Goal: Information Seeking & Learning: Learn about a topic

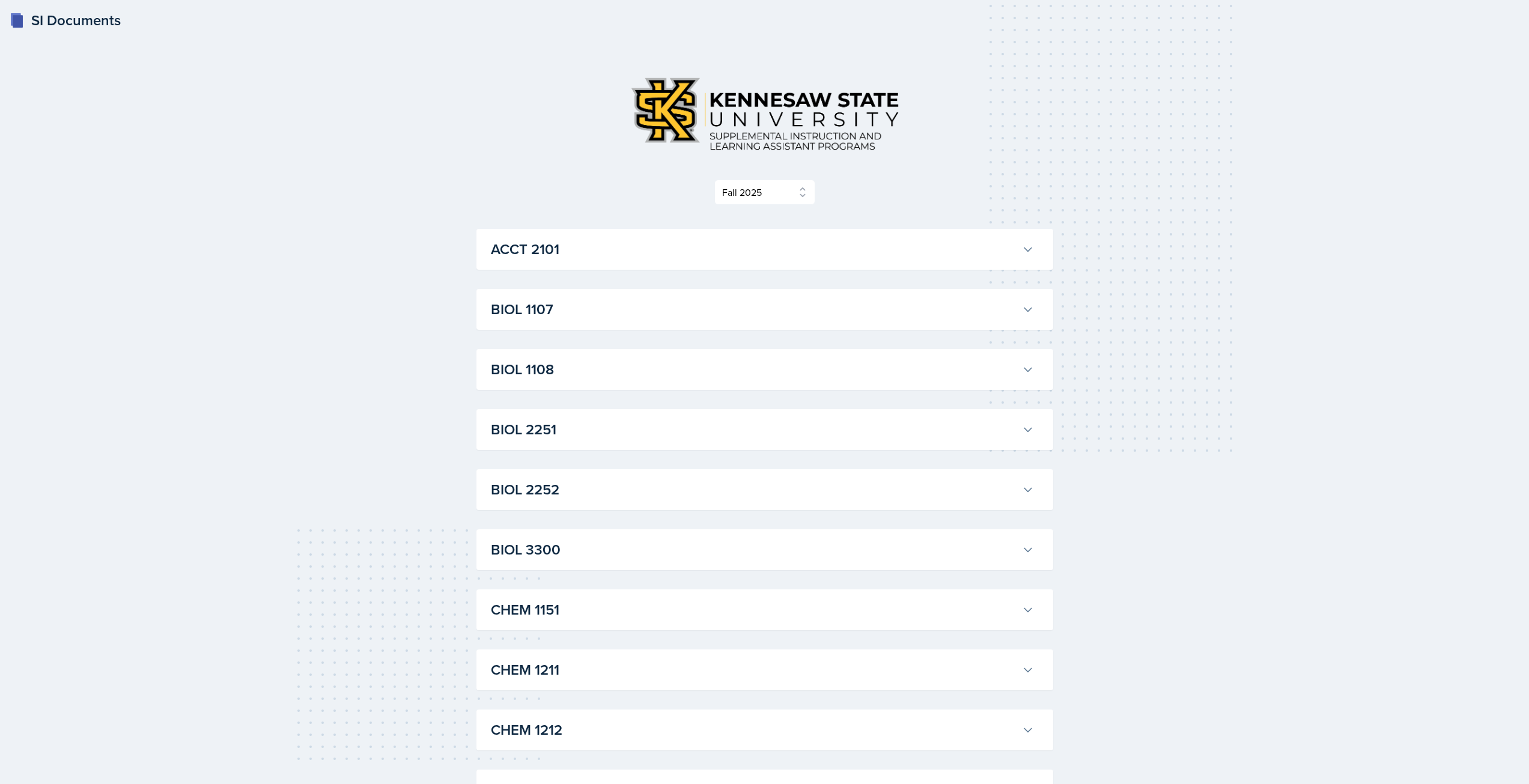
select select "2bed604d-1099-4043-b1bc-2365e8740244"
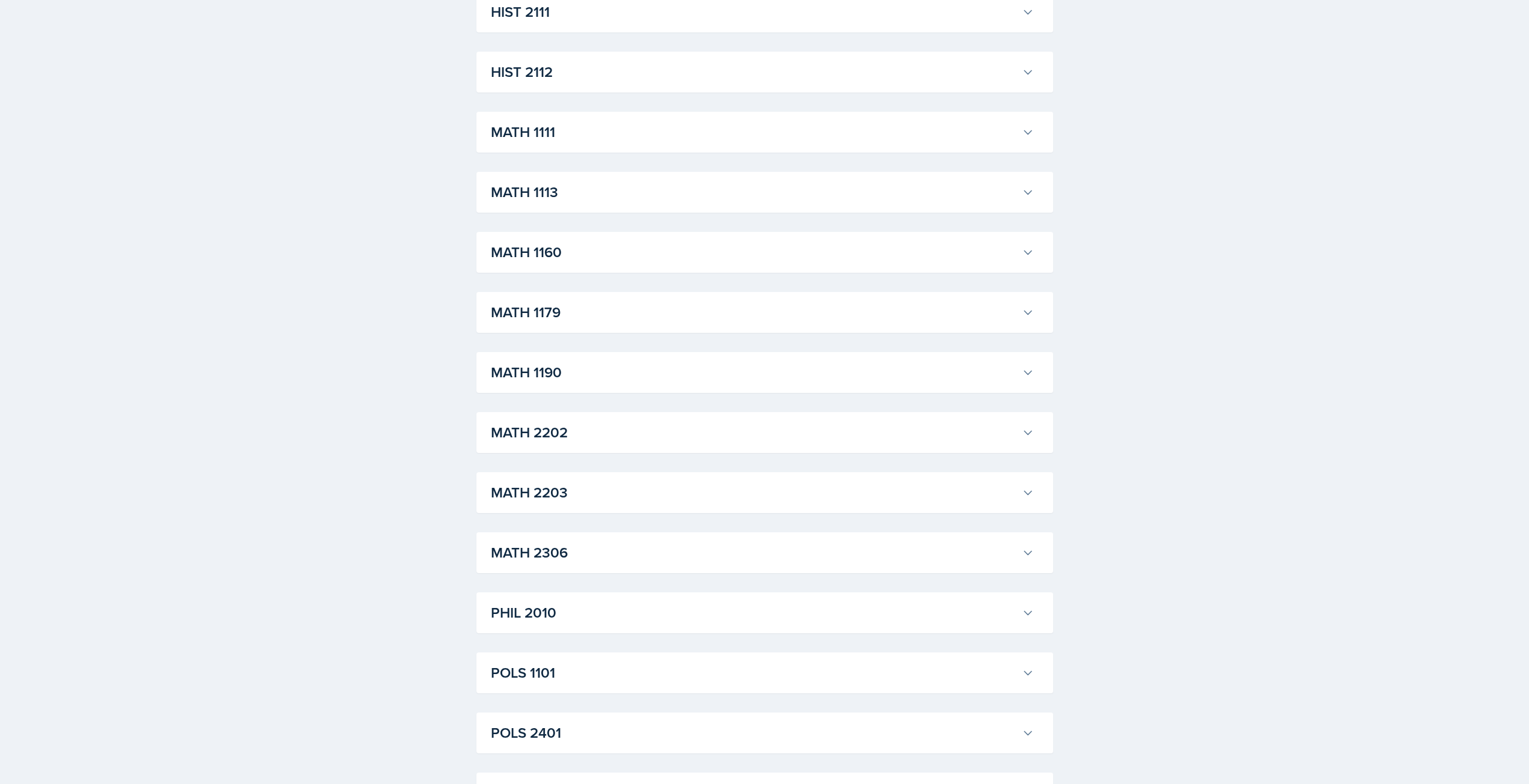
scroll to position [1365, 0]
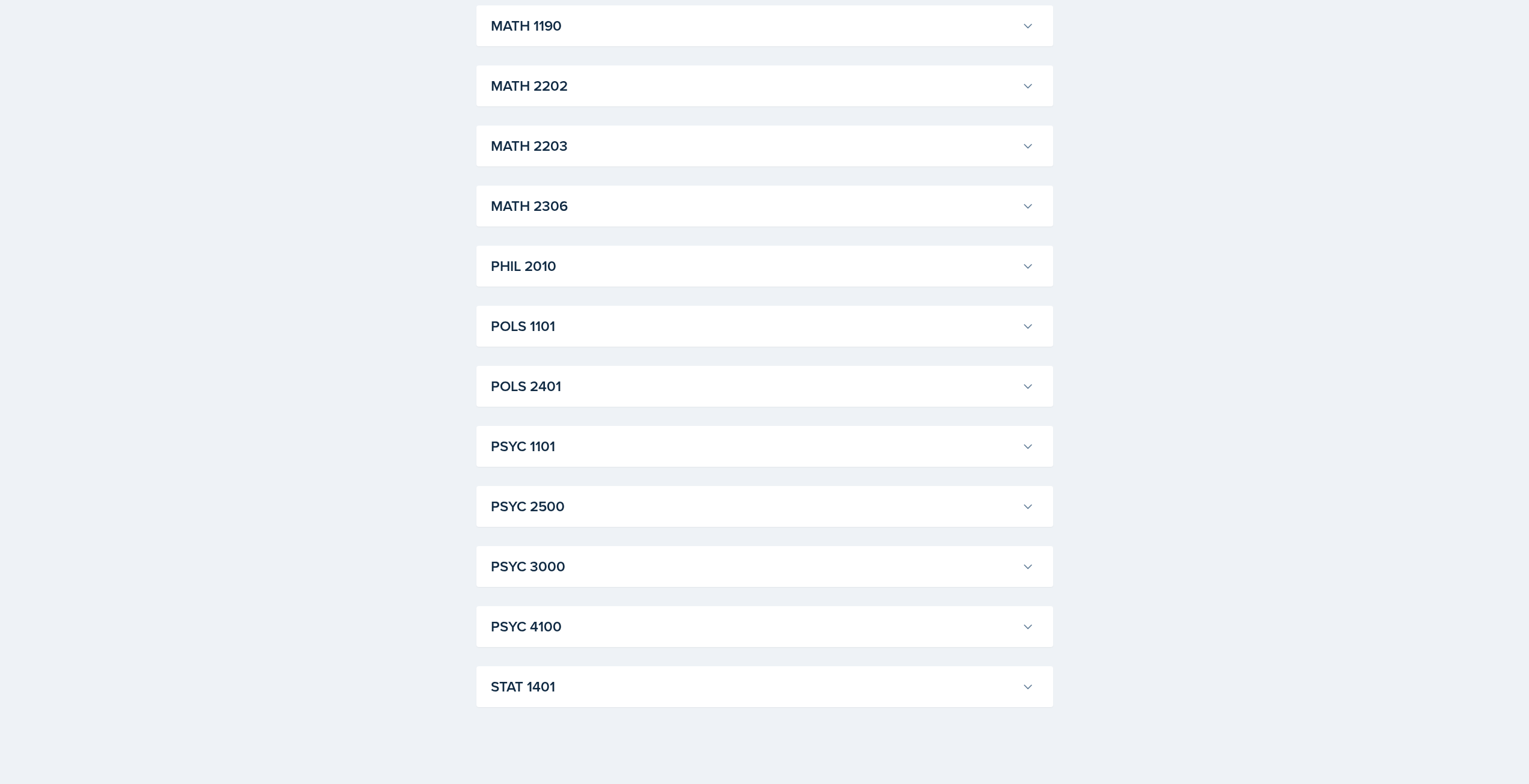
click at [613, 455] on h3 "PSYC 1101" at bounding box center [754, 446] width 526 height 22
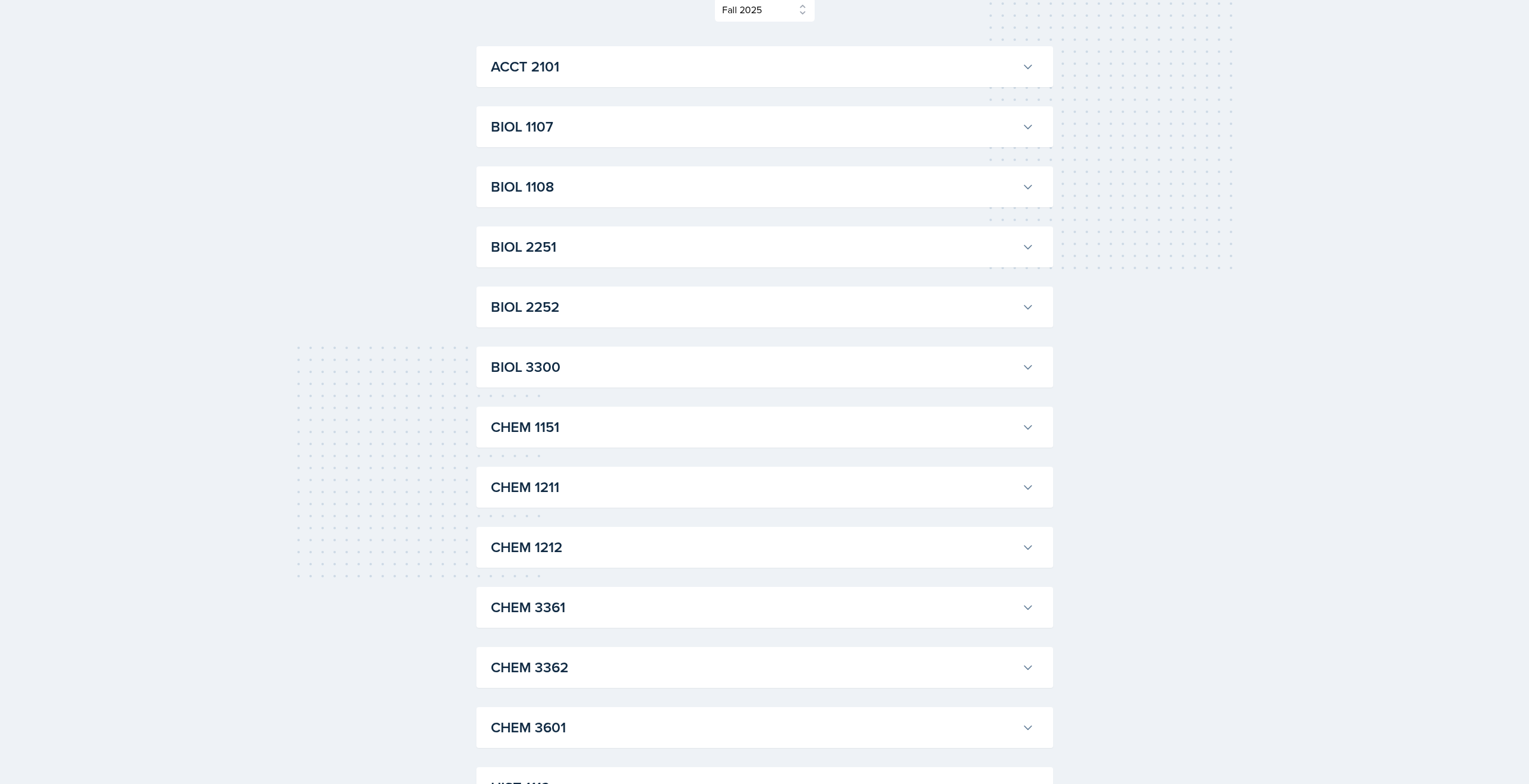
scroll to position [0, 0]
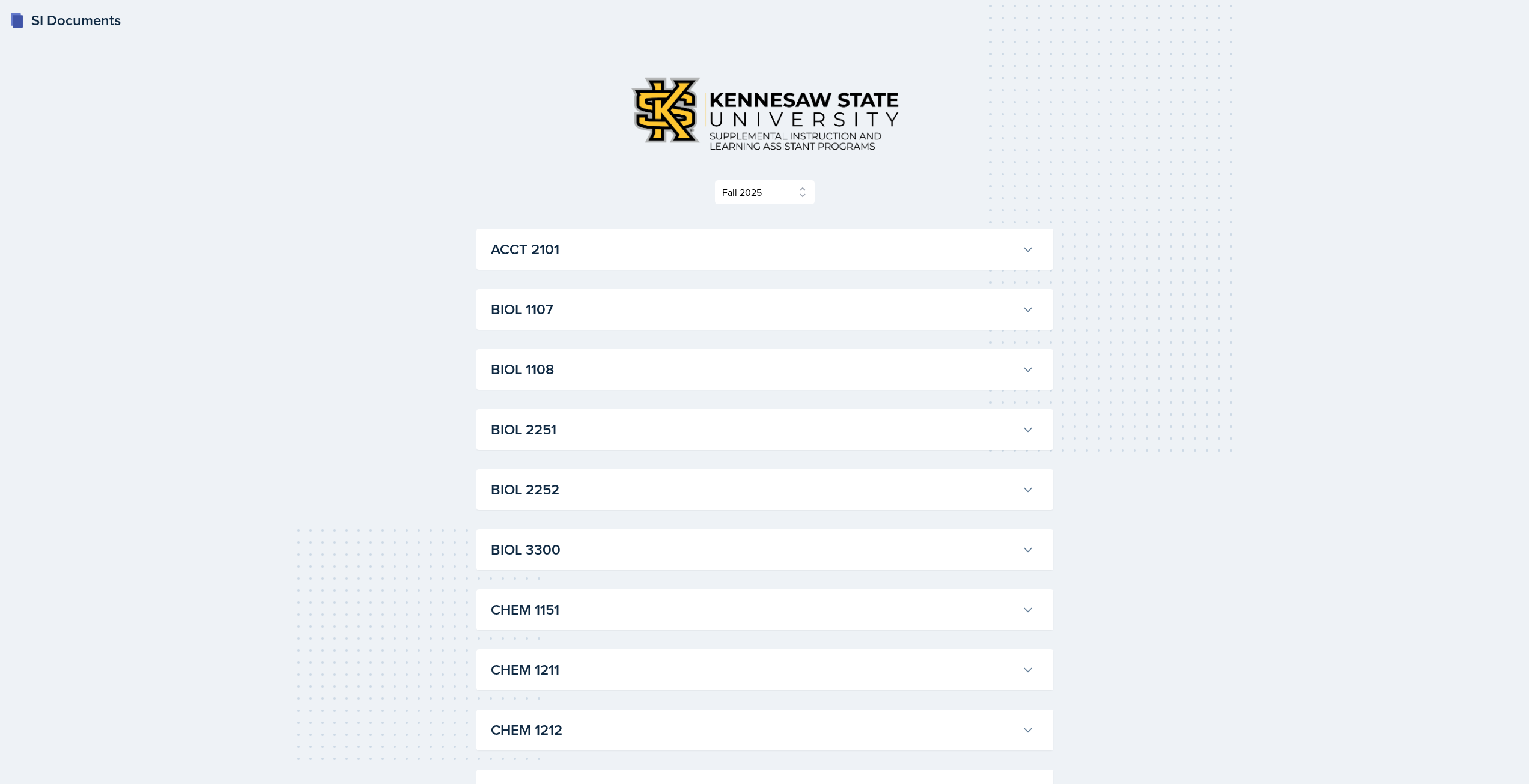
click at [644, 310] on h3 "BIOL 1107" at bounding box center [754, 310] width 526 height 22
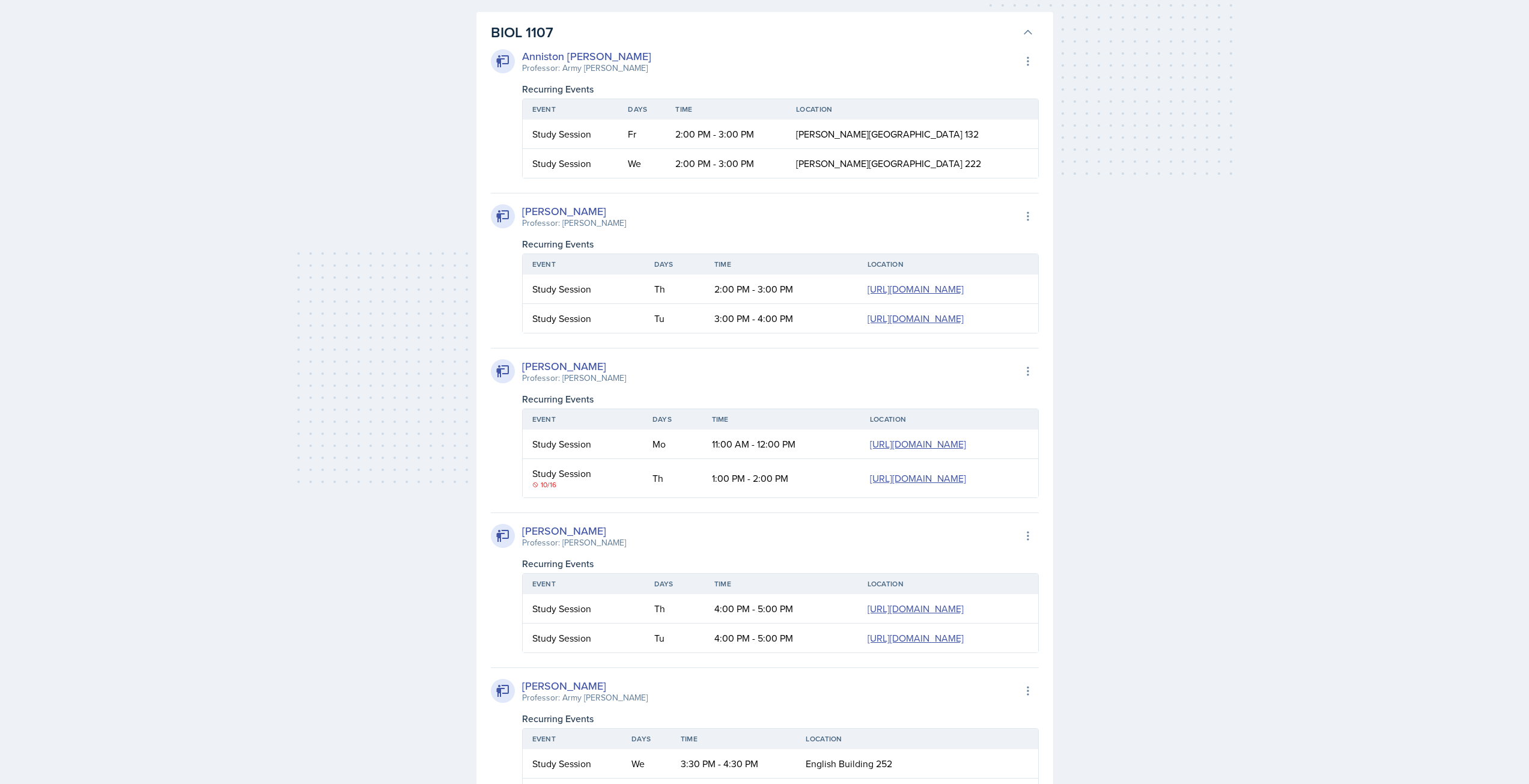
scroll to position [211, 0]
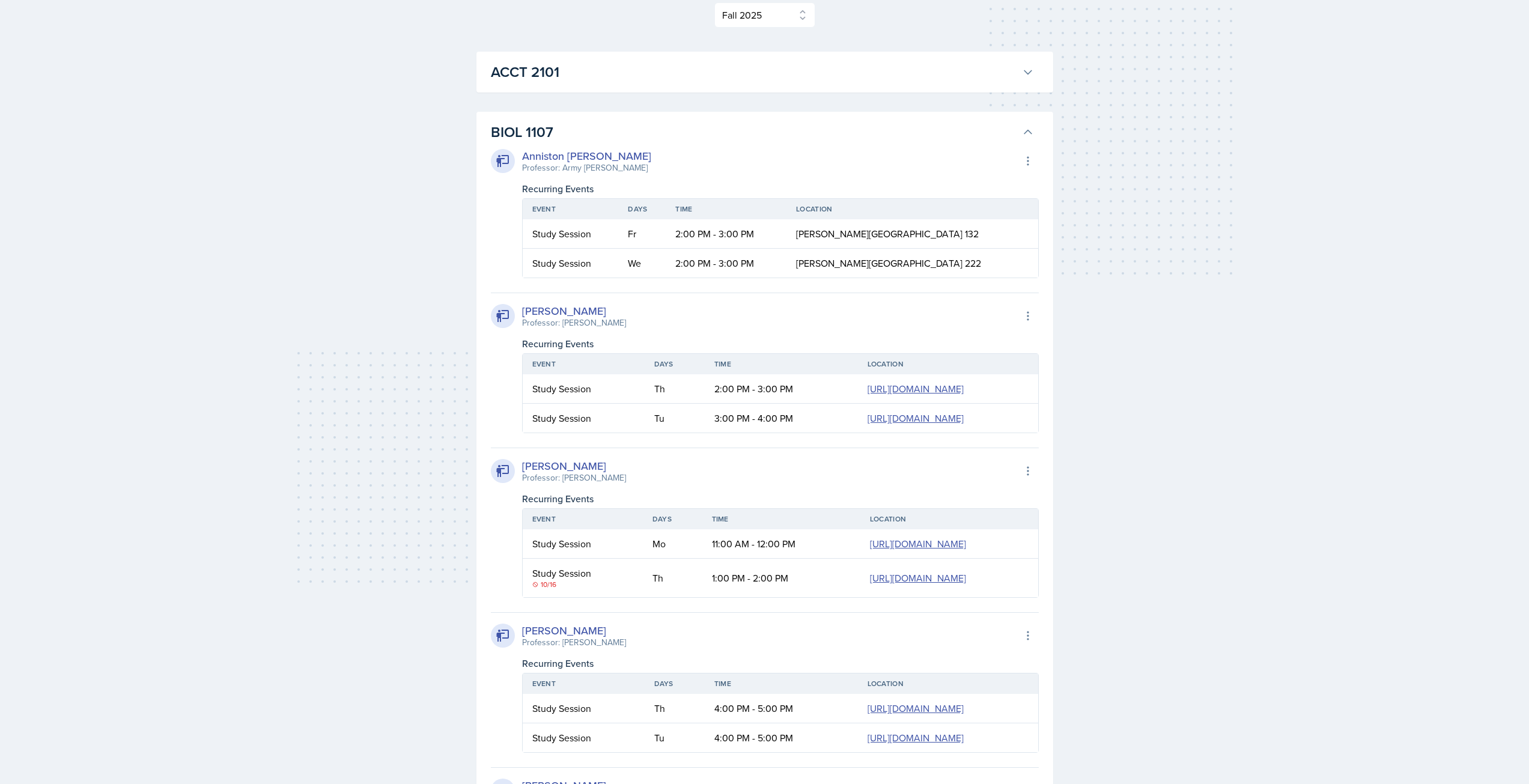
scroll to position [176, 0]
click at [1025, 129] on icon at bounding box center [1028, 132] width 12 height 12
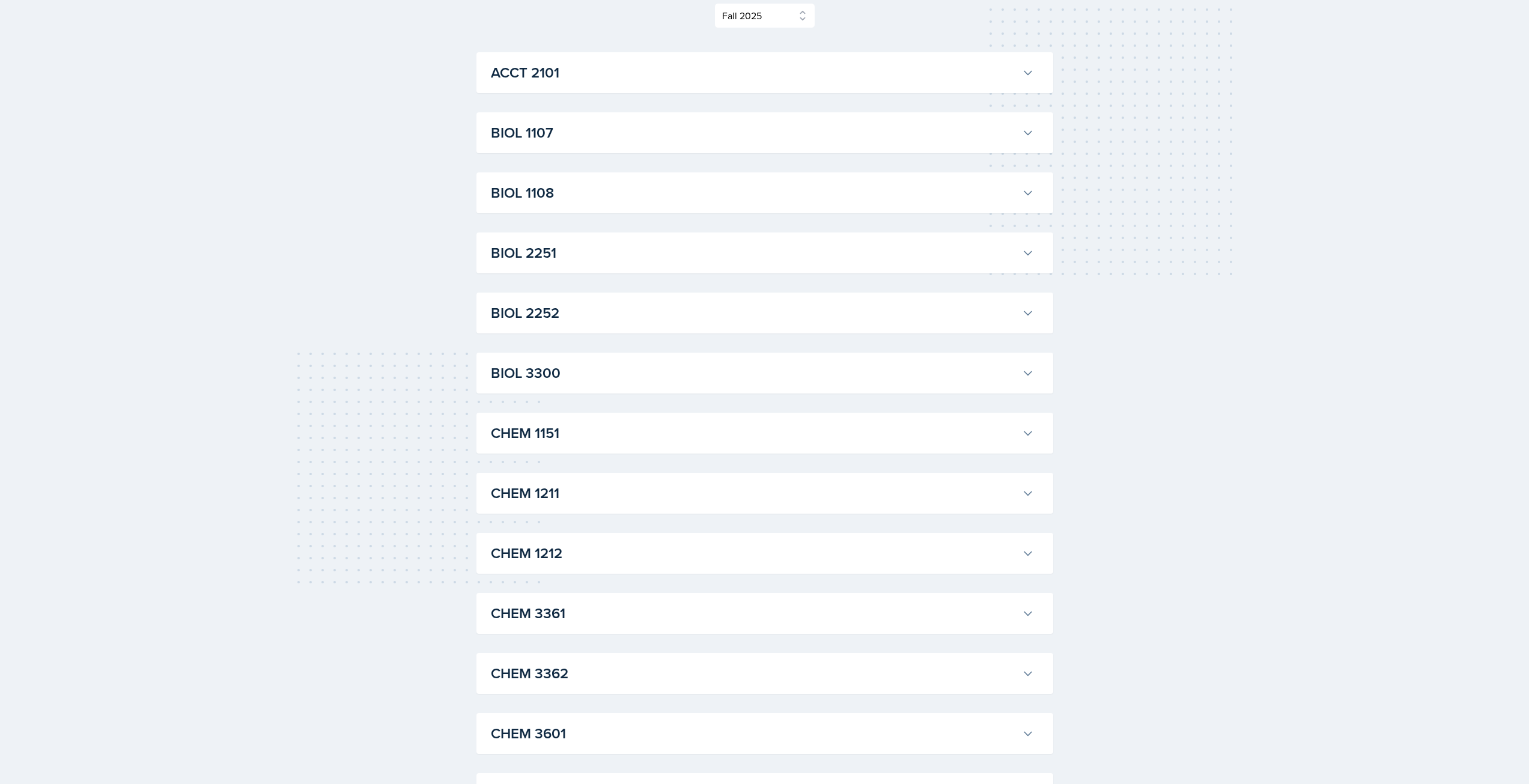
click at [700, 145] on button "BIOL 1107" at bounding box center [762, 132] width 548 height 27
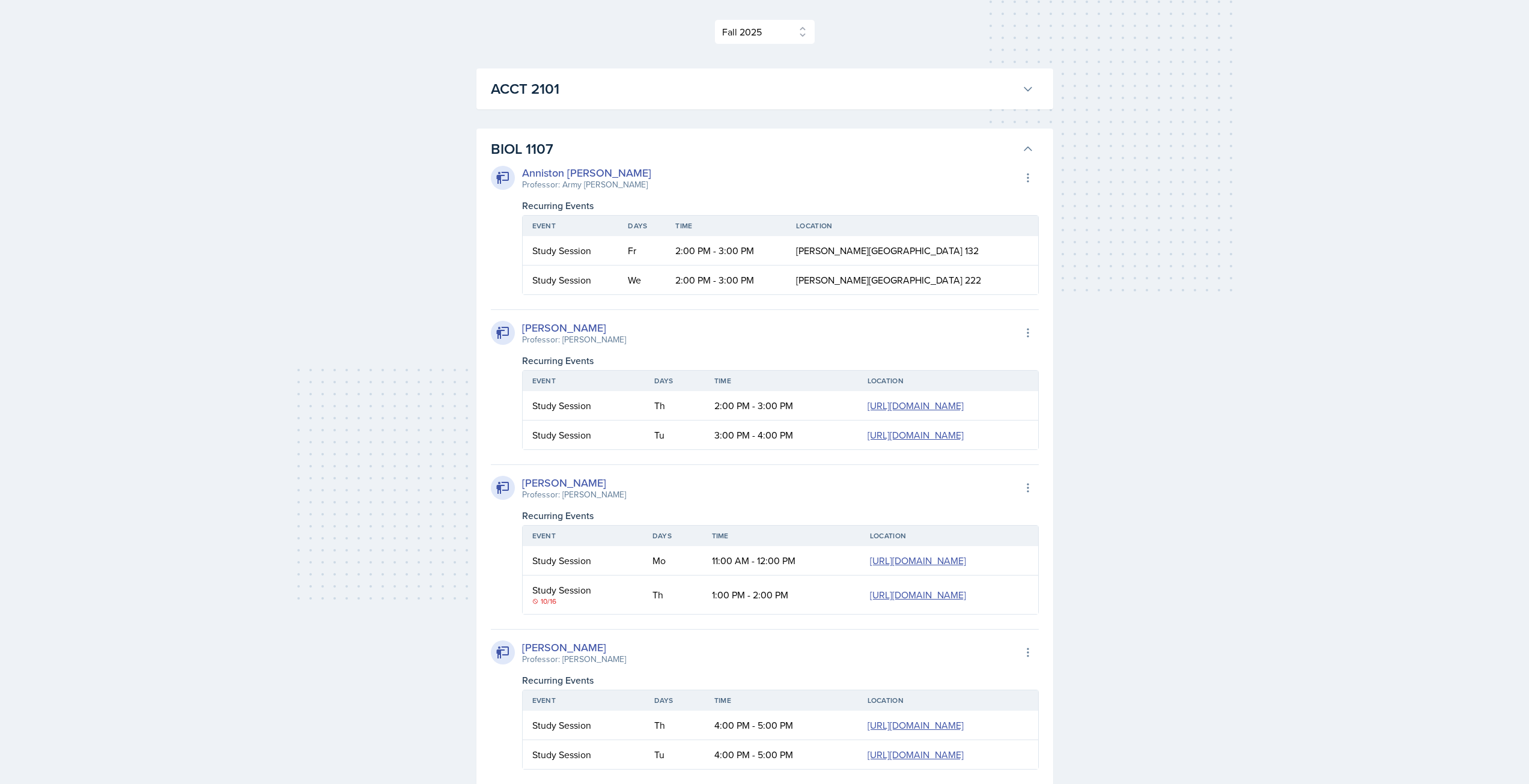
scroll to position [159, 0]
click at [1030, 149] on icon at bounding box center [1028, 149] width 12 height 12
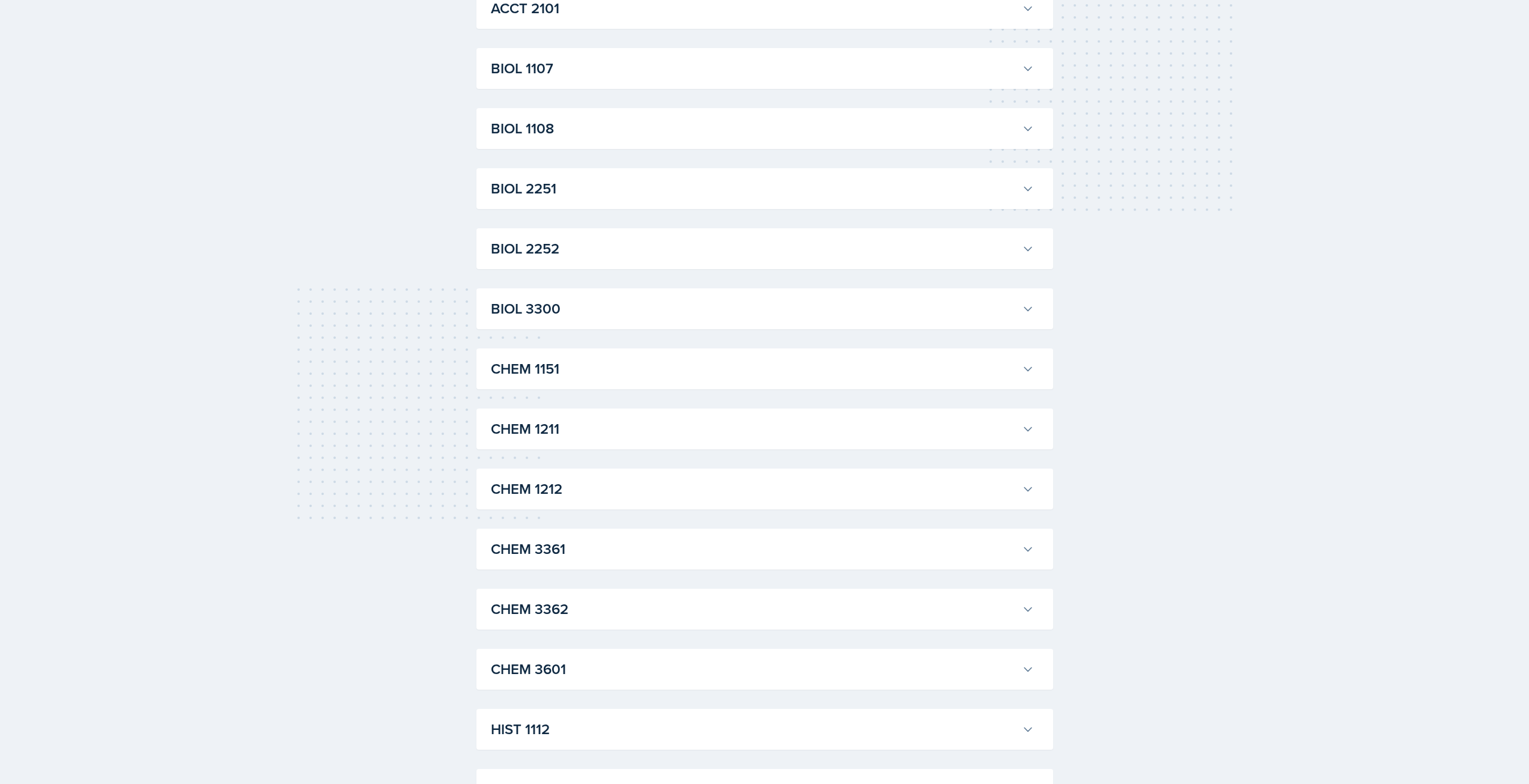
scroll to position [242, 0]
click at [852, 370] on h3 "CHEM 1151" at bounding box center [754, 367] width 526 height 22
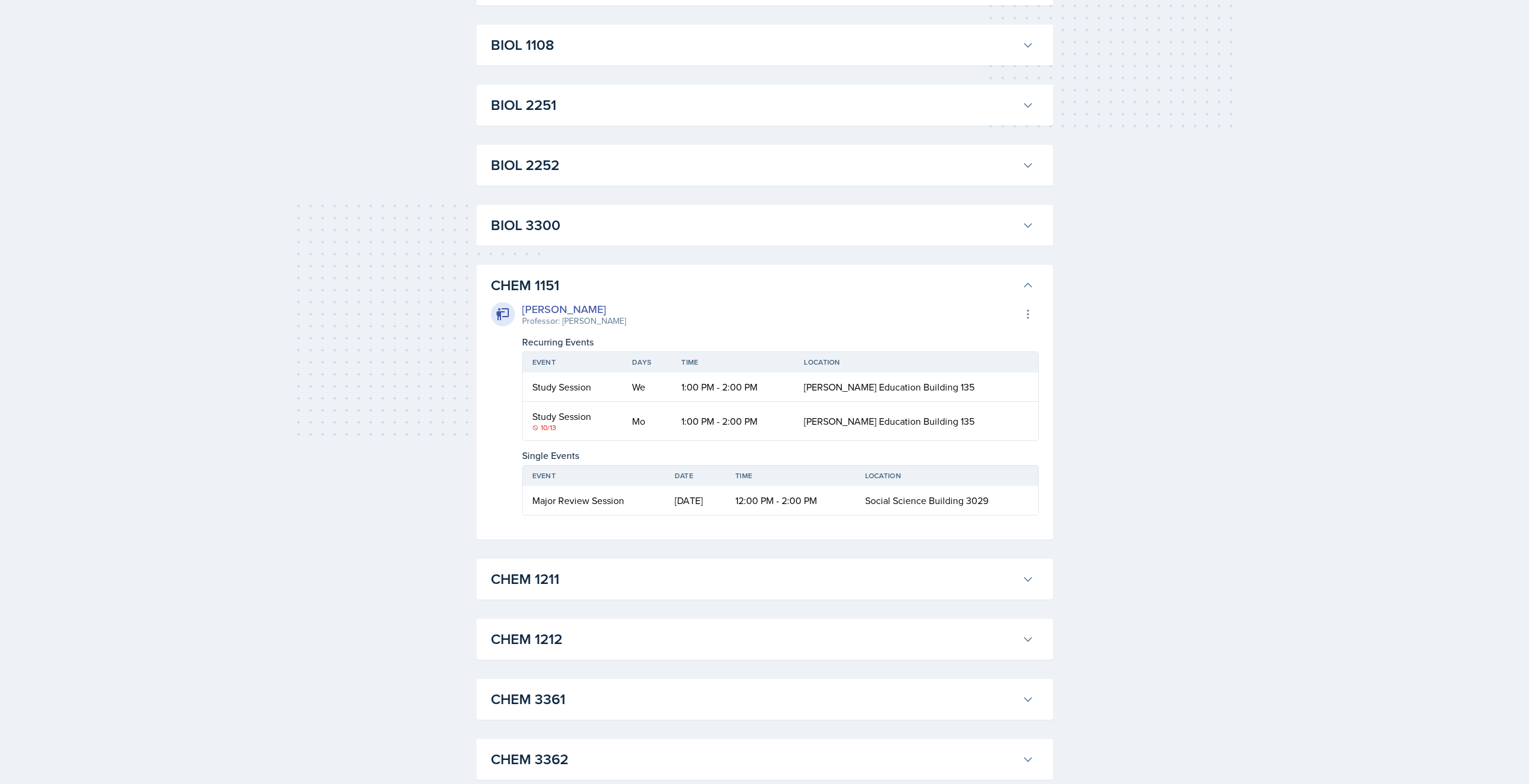
scroll to position [377, 0]
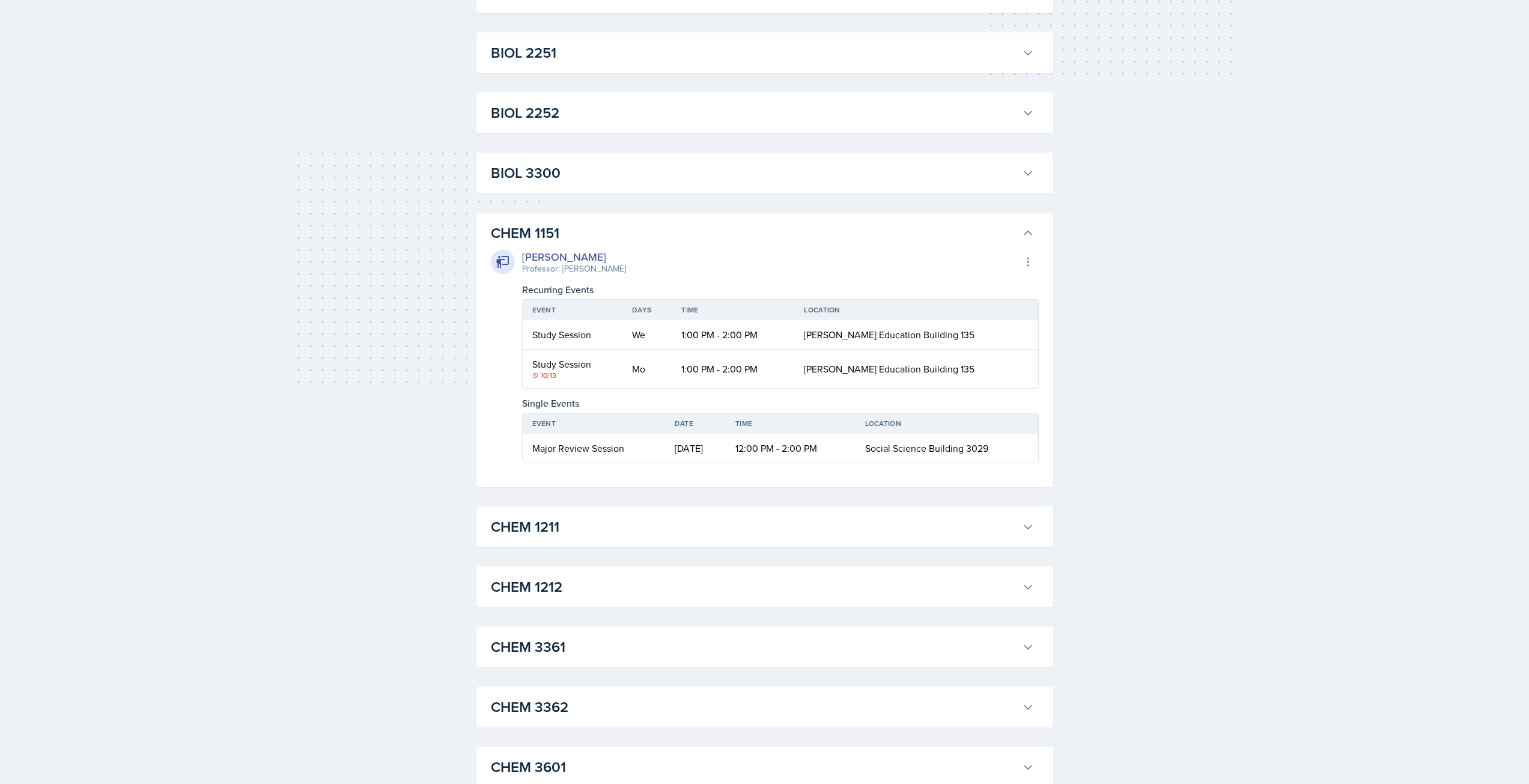
drag, startPoint x: 534, startPoint y: 449, endPoint x: 1003, endPoint y: 454, distance: 469.0
click at [1003, 454] on tr "Major Review Session [DATE] 12:00 PM - 2:00 PM Social Science Building 3029" at bounding box center [780, 448] width 516 height 28
click at [812, 455] on td "12:00 PM - 2:00 PM" at bounding box center [790, 448] width 129 height 28
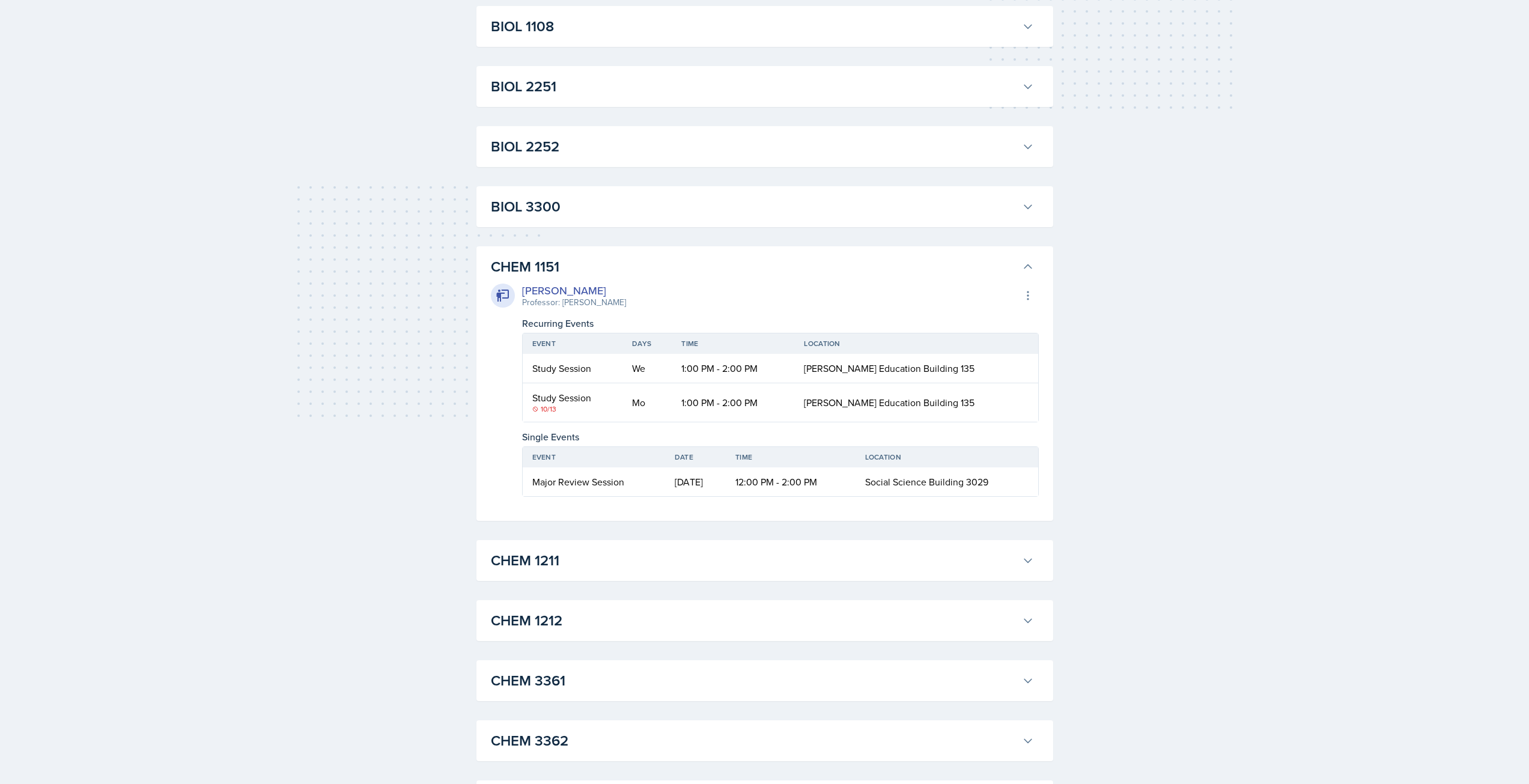
scroll to position [340, 0]
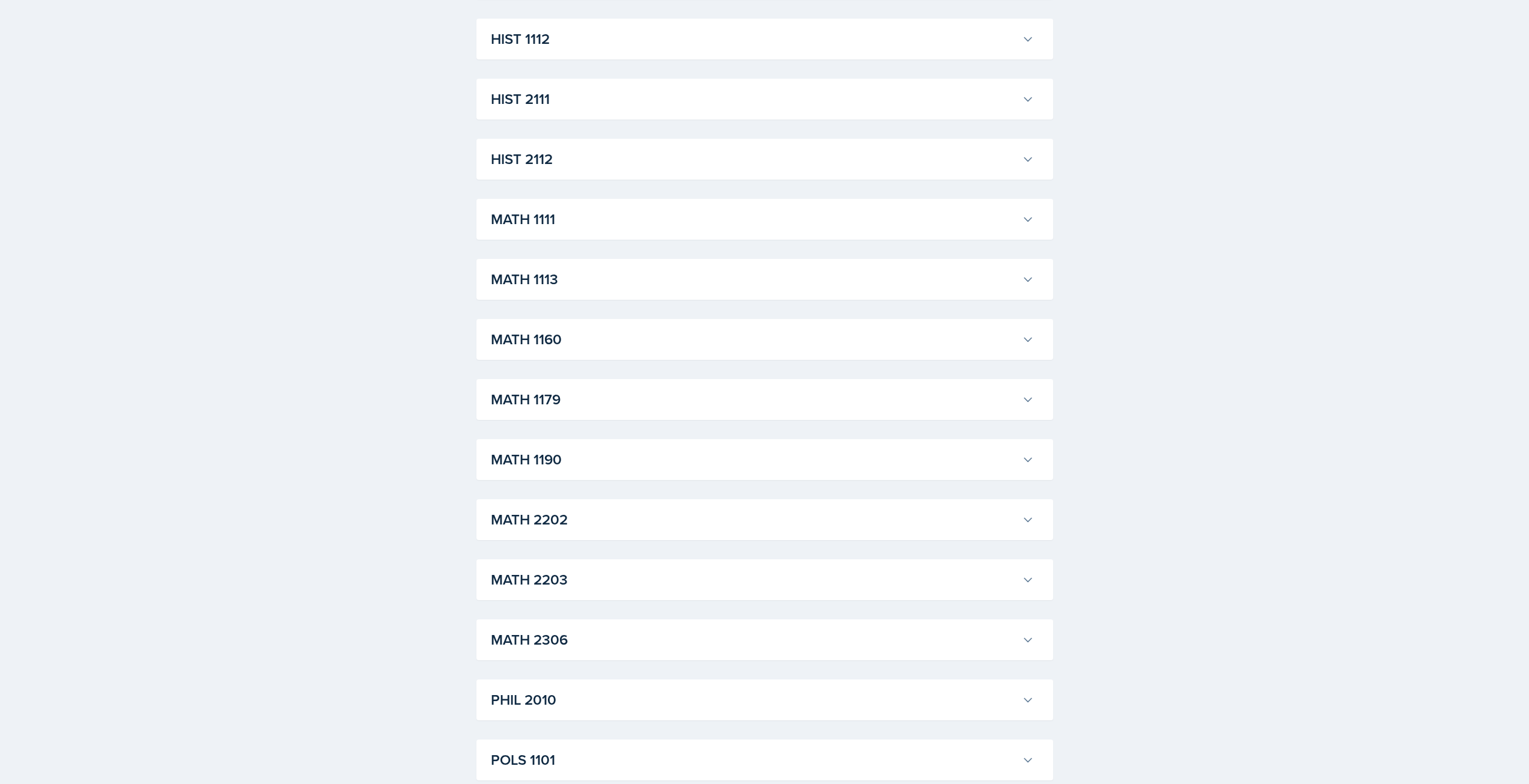
scroll to position [1132, 0]
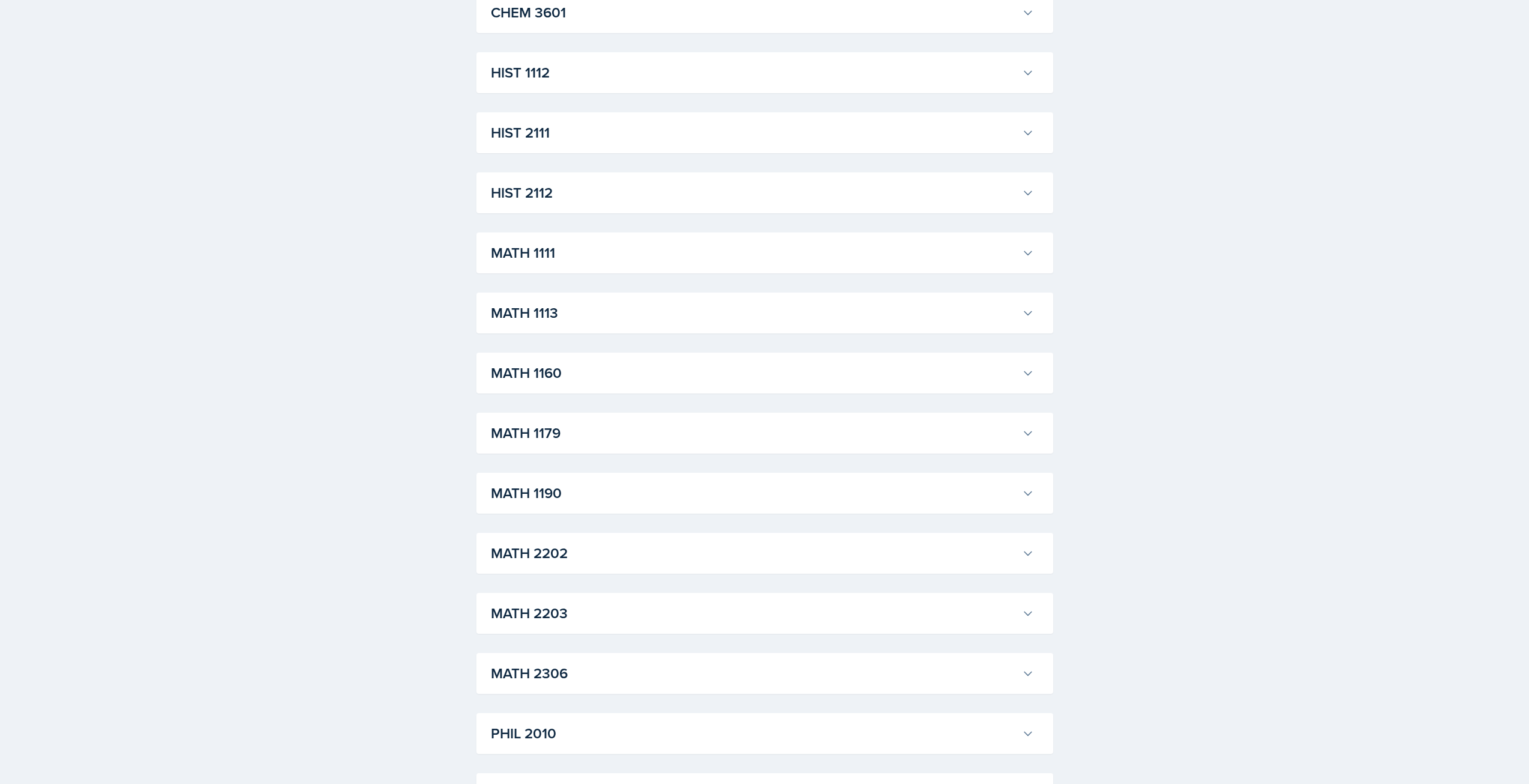
click at [982, 253] on h3 "MATH 1111" at bounding box center [754, 253] width 526 height 22
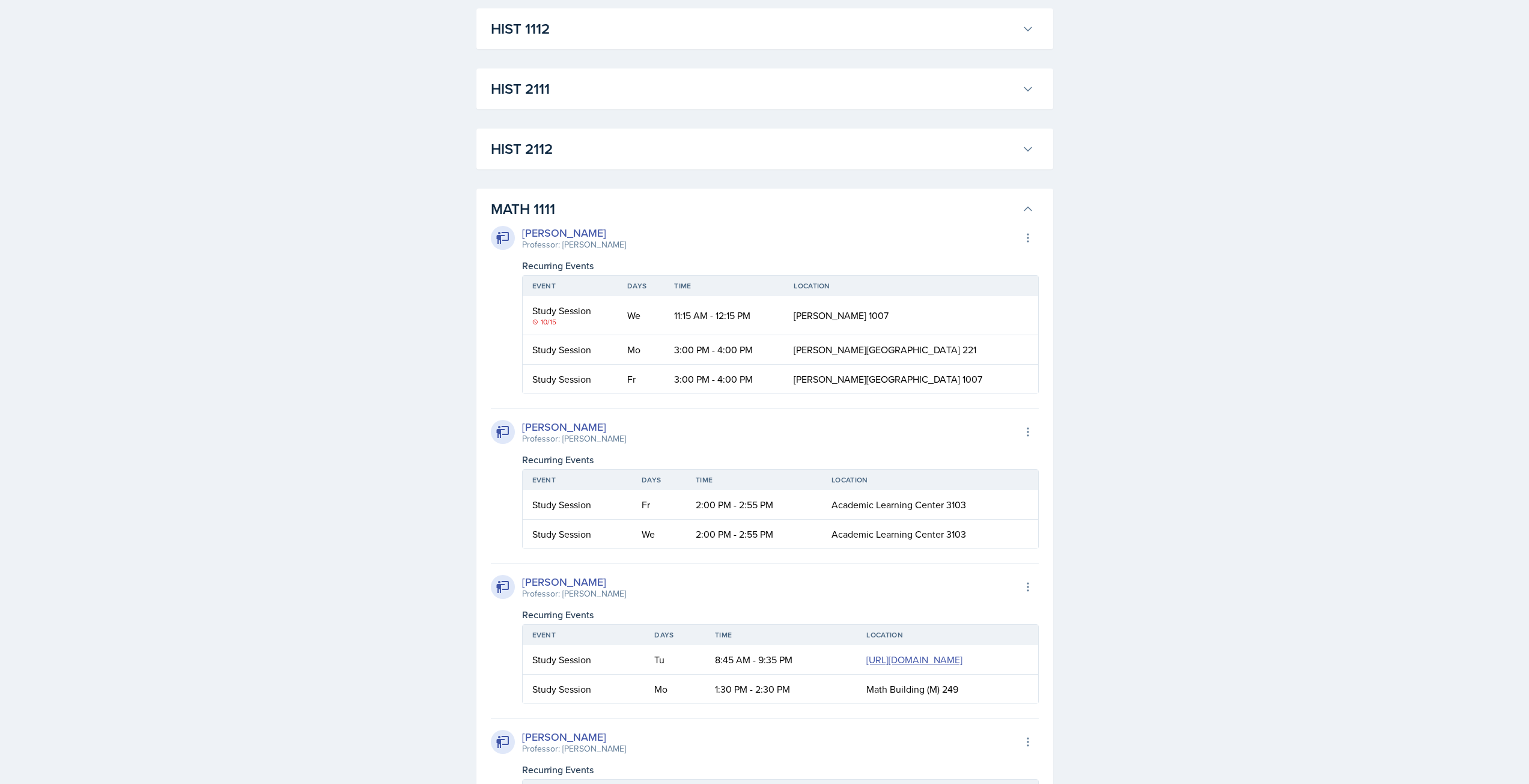
scroll to position [1175, 0]
